Goal: Task Accomplishment & Management: Complete application form

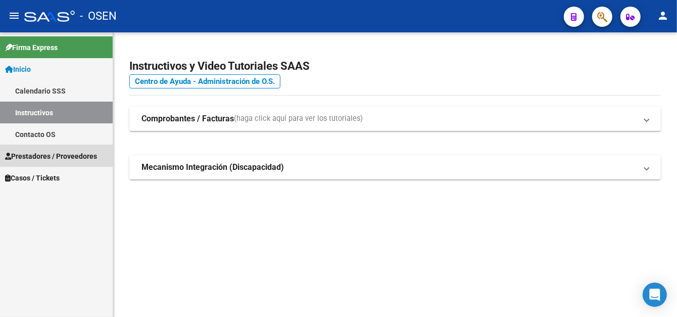
click at [66, 159] on span "Prestadores / Proveedores" at bounding box center [51, 156] width 92 height 11
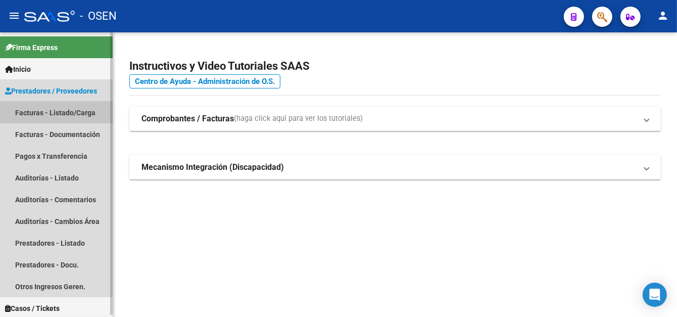
click at [71, 122] on link "Facturas - Listado/Carga" at bounding box center [56, 113] width 113 height 22
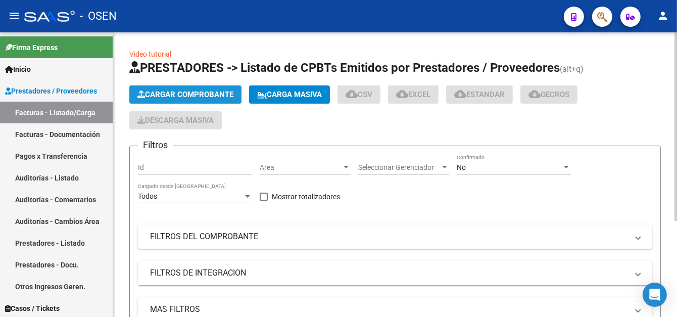
click at [206, 90] on span "Cargar Comprobante" at bounding box center [186, 94] width 96 height 9
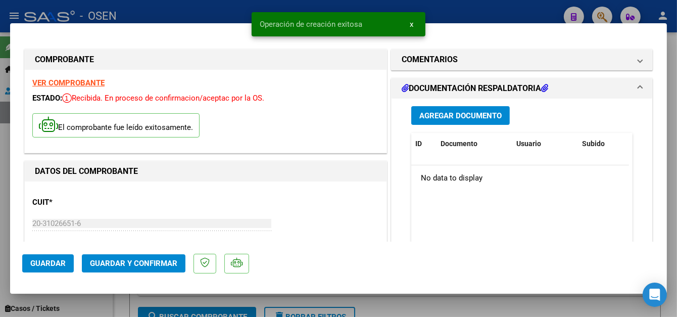
click at [32, 268] on button "Guardar" at bounding box center [48, 263] width 52 height 18
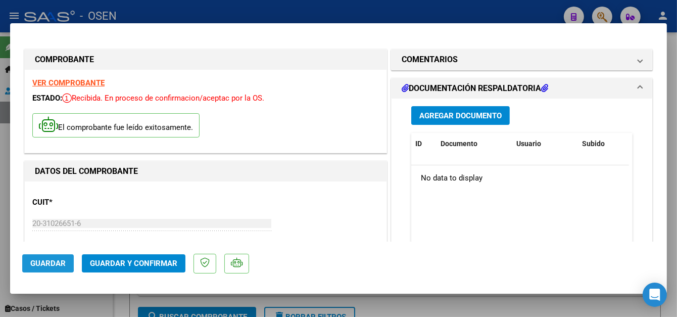
drag, startPoint x: 30, startPoint y: 262, endPoint x: 253, endPoint y: 7, distance: 339.4
click at [30, 262] on span "Guardar" at bounding box center [47, 263] width 35 height 9
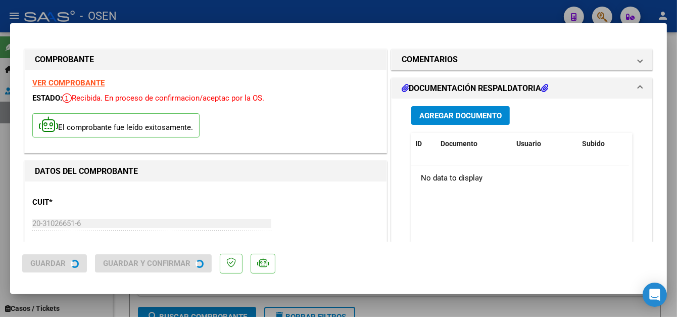
click at [239, 14] on div at bounding box center [338, 158] width 677 height 317
type input "$ 0,00"
